Goal: Information Seeking & Learning: Check status

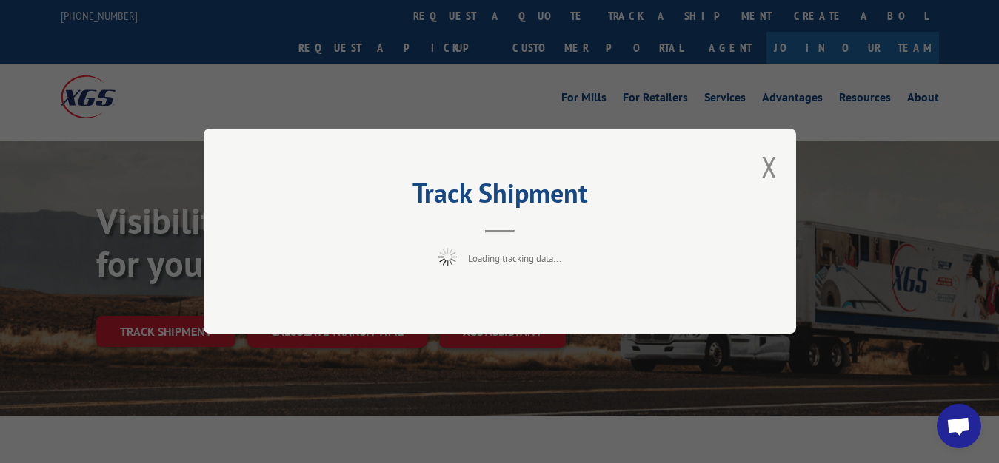
scroll to position [76, 0]
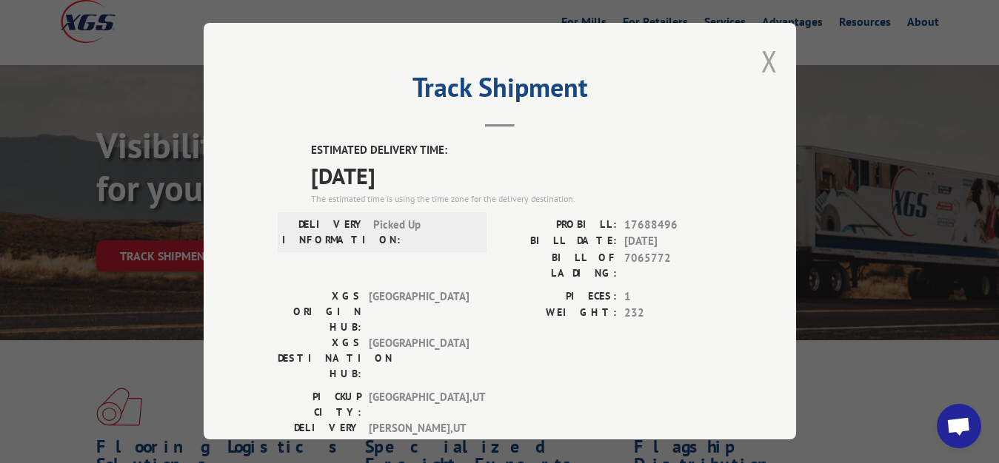
click at [762, 59] on button "Close modal" at bounding box center [769, 60] width 16 height 39
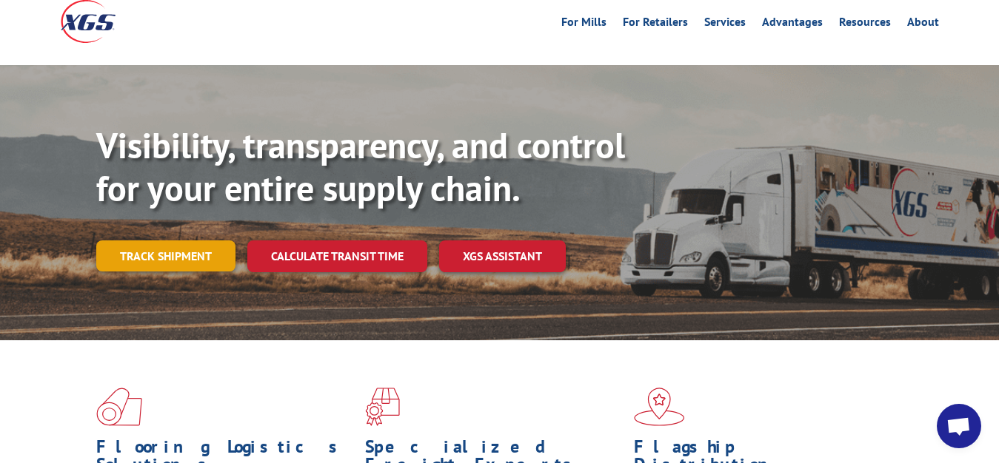
click at [167, 241] on link "Track shipment" at bounding box center [165, 256] width 139 height 31
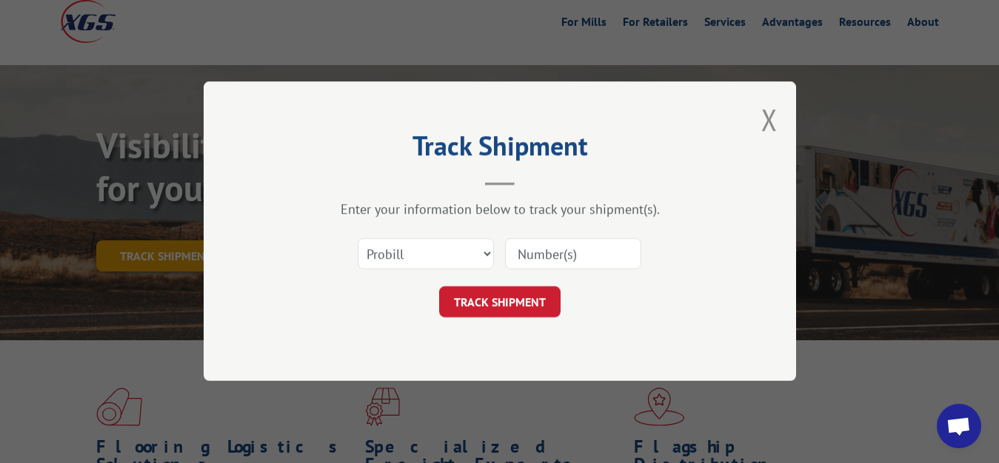
scroll to position [0, 0]
click at [358, 239] on select "Select category... Probill BOL PO" at bounding box center [426, 254] width 136 height 31
select select "bol"
click option "BOL" at bounding box center [0, 0] width 0 height 0
drag, startPoint x: 556, startPoint y: 254, endPoint x: 575, endPoint y: 167, distance: 88.7
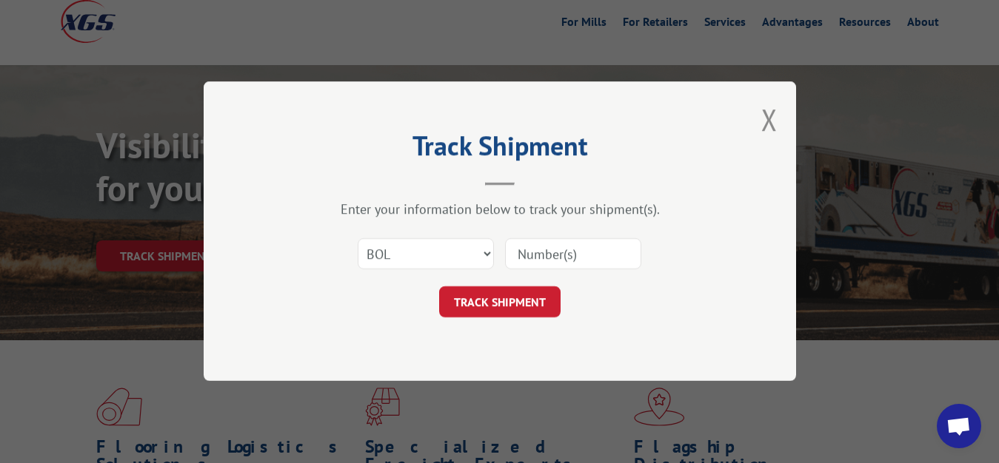
click at [556, 252] on input at bounding box center [573, 254] width 136 height 31
type input "7065772"
click button "TRACK SHIPMENT" at bounding box center [499, 302] width 121 height 31
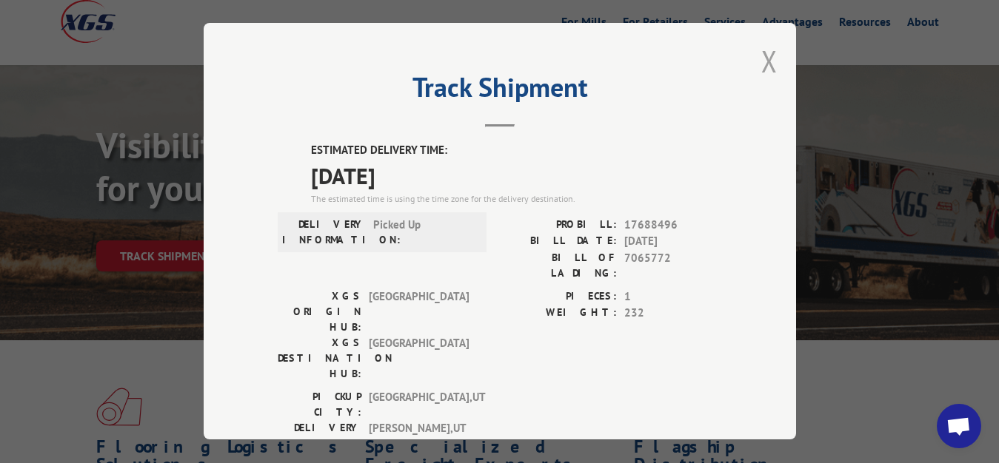
click at [761, 58] on button "Close modal" at bounding box center [769, 60] width 16 height 39
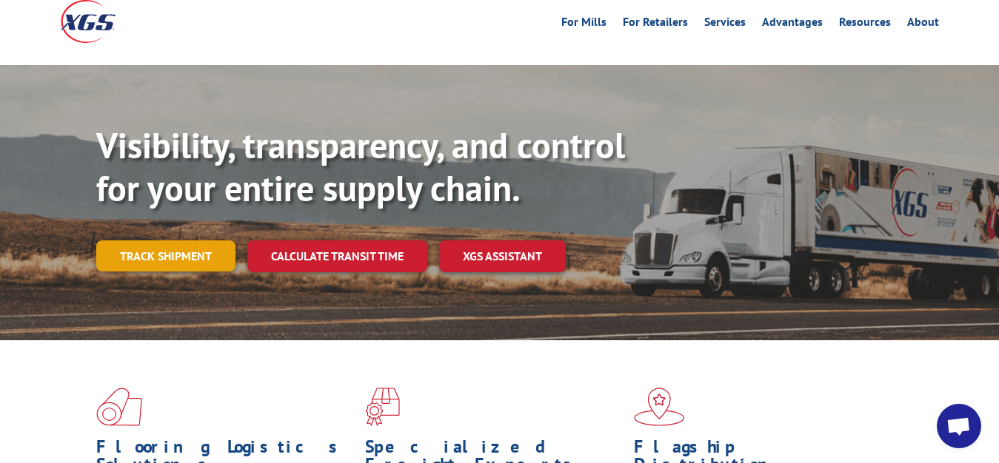
click at [165, 241] on link "Track shipment" at bounding box center [165, 256] width 139 height 31
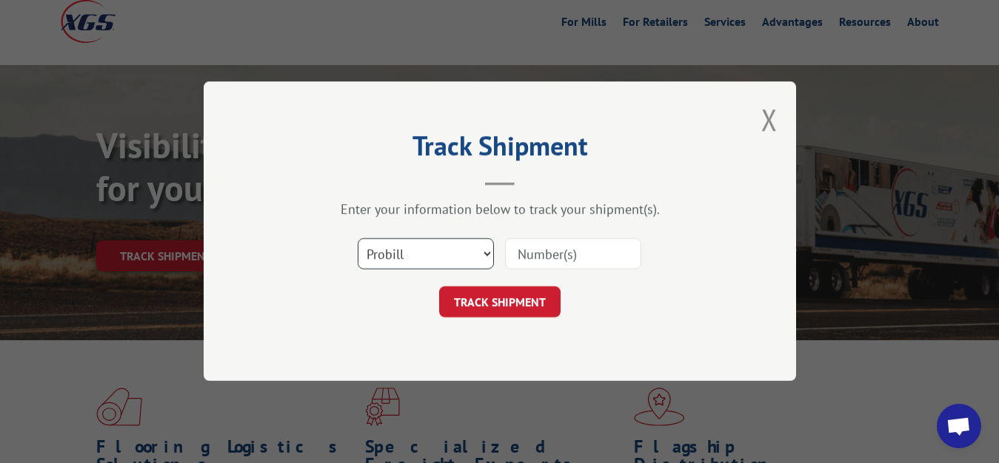
click at [358, 239] on select "Select category... Probill BOL PO" at bounding box center [426, 254] width 136 height 31
select select "bol"
click option "BOL" at bounding box center [0, 0] width 0 height 0
click at [519, 257] on input at bounding box center [573, 254] width 136 height 31
type input "7065770"
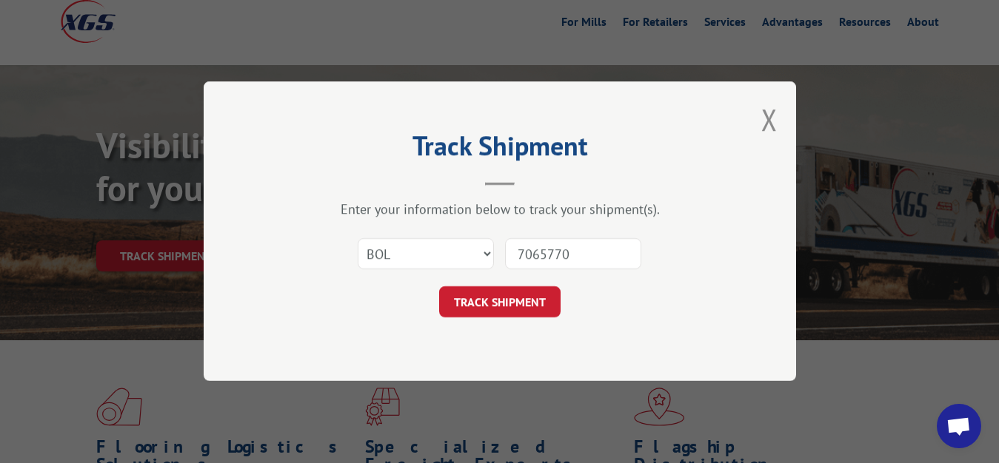
click button "TRACK SHIPMENT" at bounding box center [499, 302] width 121 height 31
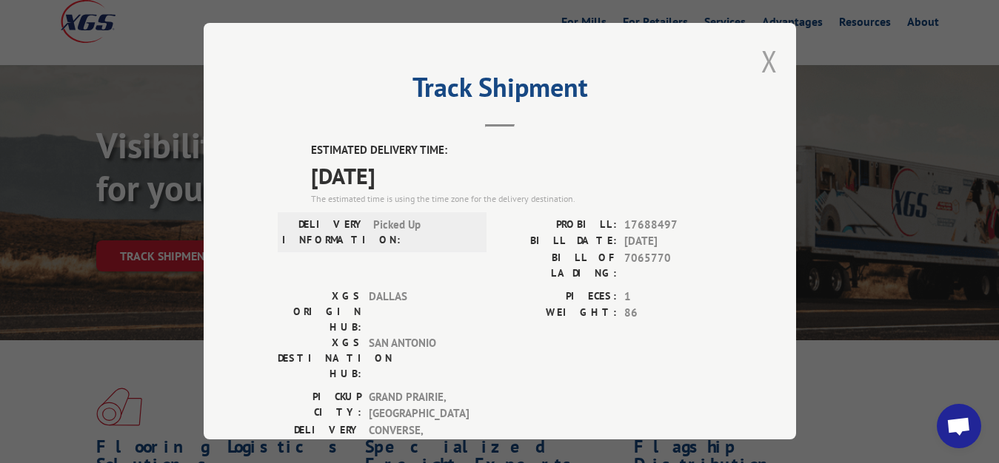
click at [761, 57] on button "Close modal" at bounding box center [769, 60] width 16 height 39
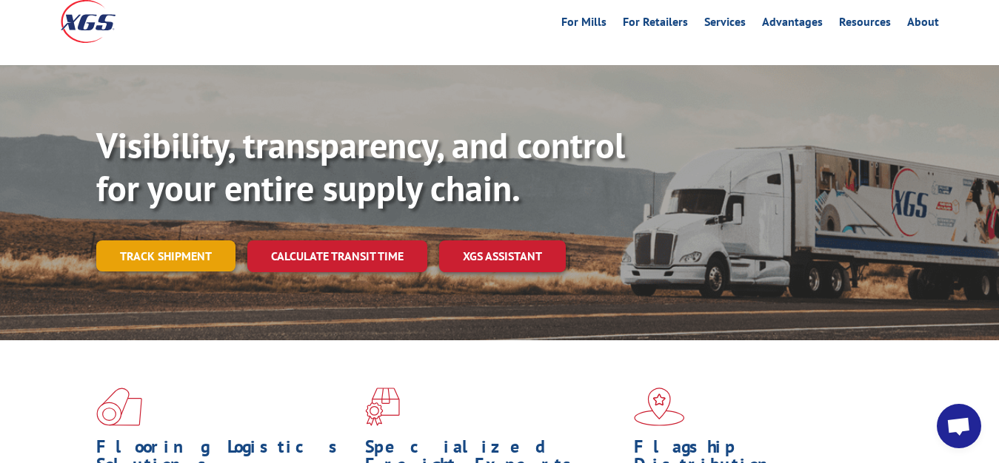
click at [189, 241] on link "Track shipment" at bounding box center [165, 256] width 139 height 31
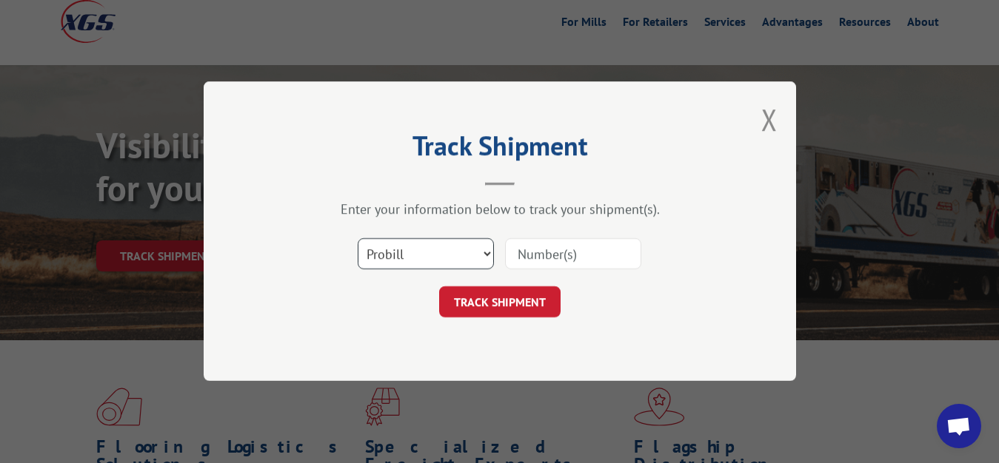
click at [358, 239] on select "Select category... Probill BOL PO" at bounding box center [426, 254] width 136 height 31
select select "bol"
click option "BOL" at bounding box center [0, 0] width 0 height 0
drag, startPoint x: 535, startPoint y: 264, endPoint x: 542, endPoint y: 221, distance: 44.2
click at [538, 258] on input at bounding box center [573, 254] width 136 height 31
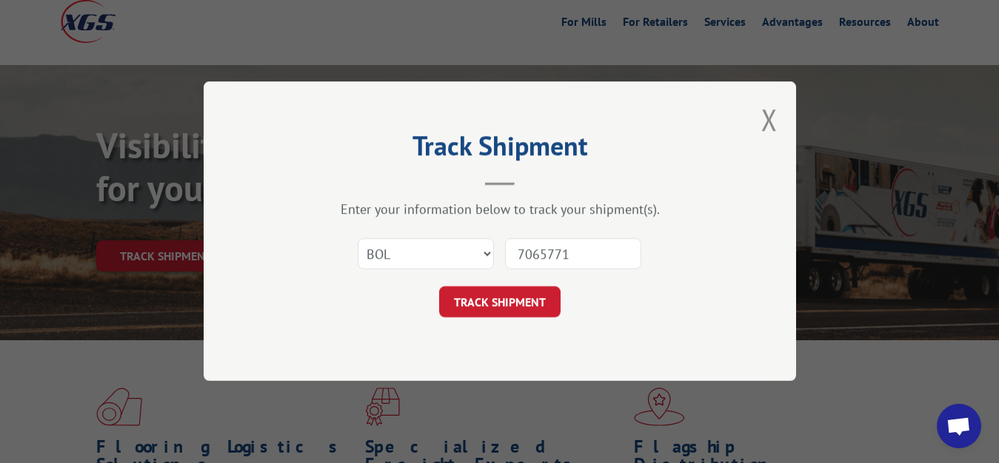
type input "7065771"
click button "TRACK SHIPMENT" at bounding box center [499, 302] width 121 height 31
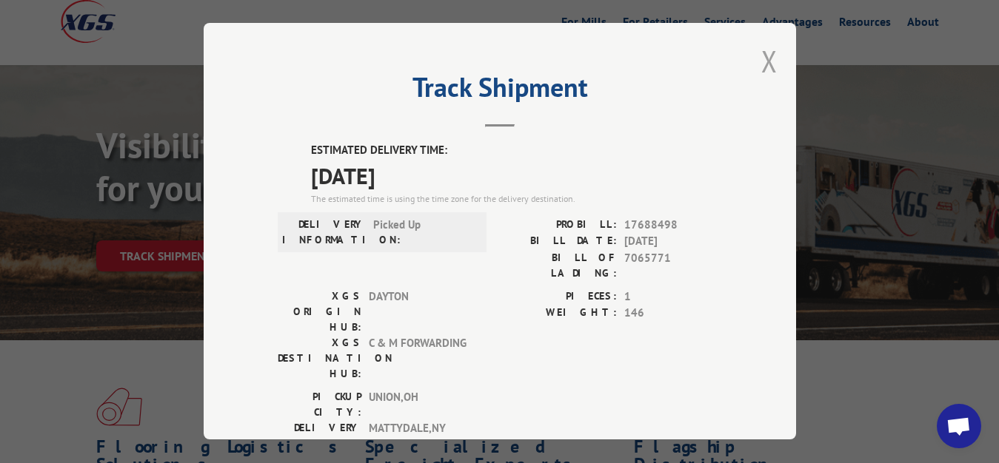
click at [763, 53] on button "Close modal" at bounding box center [769, 60] width 16 height 39
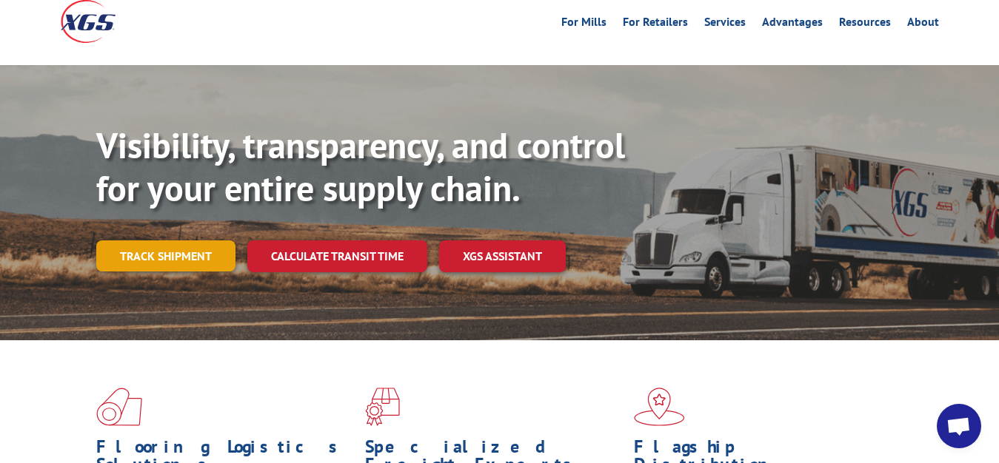
click at [181, 241] on link "Track shipment" at bounding box center [165, 256] width 139 height 31
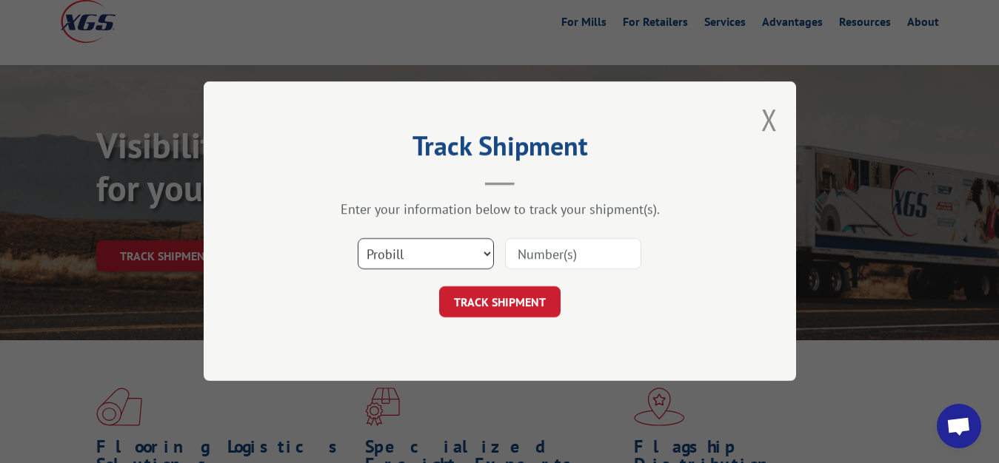
click at [358, 239] on select "Select category... Probill BOL PO" at bounding box center [426, 254] width 136 height 31
select select "bol"
click option "BOL" at bounding box center [0, 0] width 0 height 0
drag, startPoint x: 592, startPoint y: 252, endPoint x: 597, endPoint y: 175, distance: 76.4
click at [592, 251] on input at bounding box center [573, 254] width 136 height 31
